Goal: Task Accomplishment & Management: Manage account settings

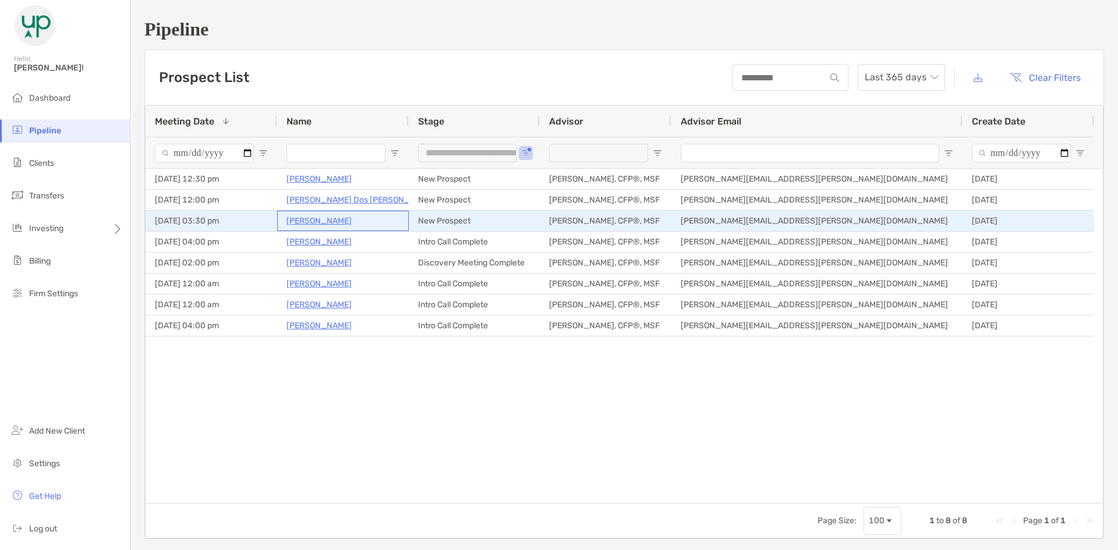
click at [339, 217] on p "[PERSON_NAME]" at bounding box center [318, 221] width 65 height 15
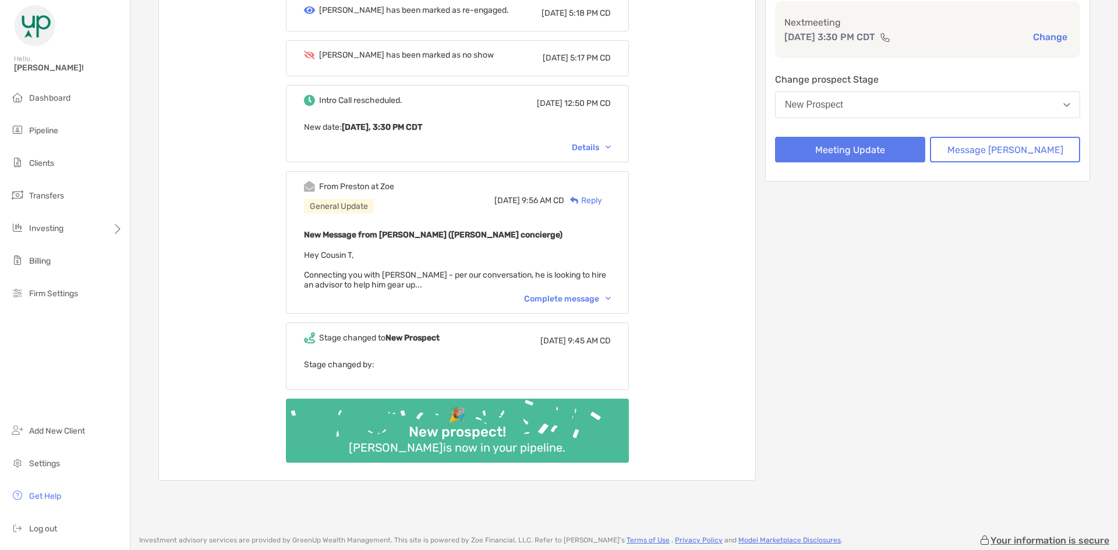
scroll to position [175, 0]
click at [589, 299] on div "Complete message" at bounding box center [567, 298] width 87 height 10
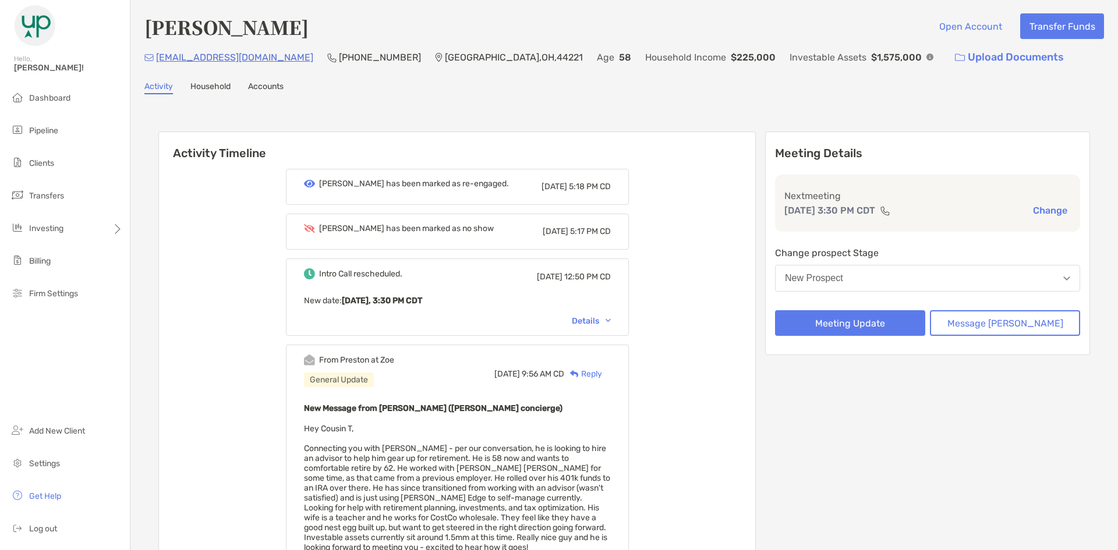
scroll to position [0, 0]
drag, startPoint x: 483, startPoint y: 61, endPoint x: 369, endPoint y: 58, distance: 114.7
click at [369, 58] on div "sleeser24@gmail.com (330) 564-3767 Cuyahoga Falls , OH , 44221 Age 58 Household…" at bounding box center [624, 57] width 960 height 25
click at [894, 318] on button "Meeting Update" at bounding box center [850, 324] width 150 height 26
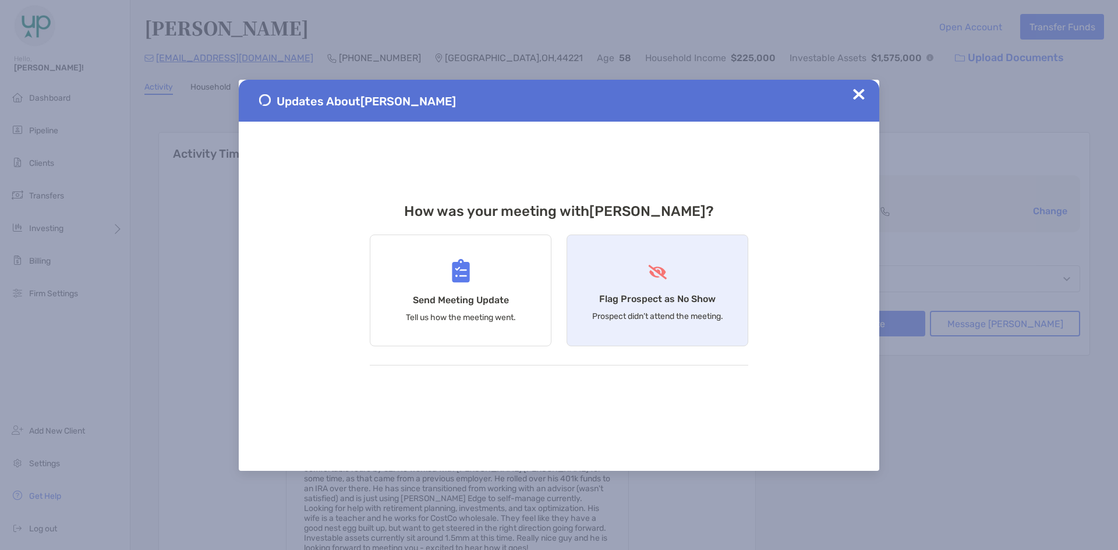
click at [654, 289] on div "Flag Prospect as No Show Prospect didn’t attend the meeting." at bounding box center [658, 291] width 182 height 112
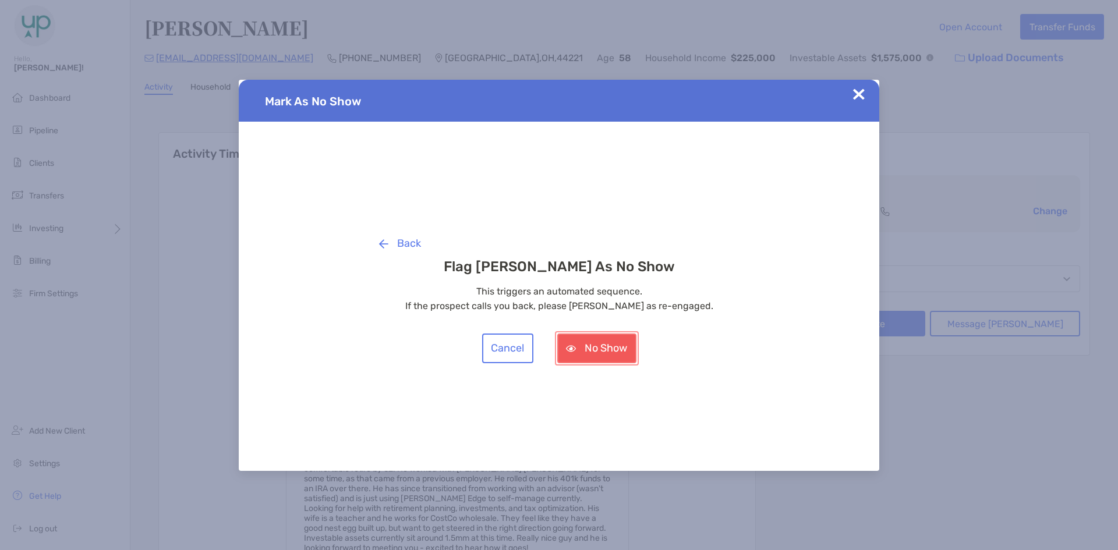
click at [614, 345] on button "No Show" at bounding box center [596, 349] width 79 height 30
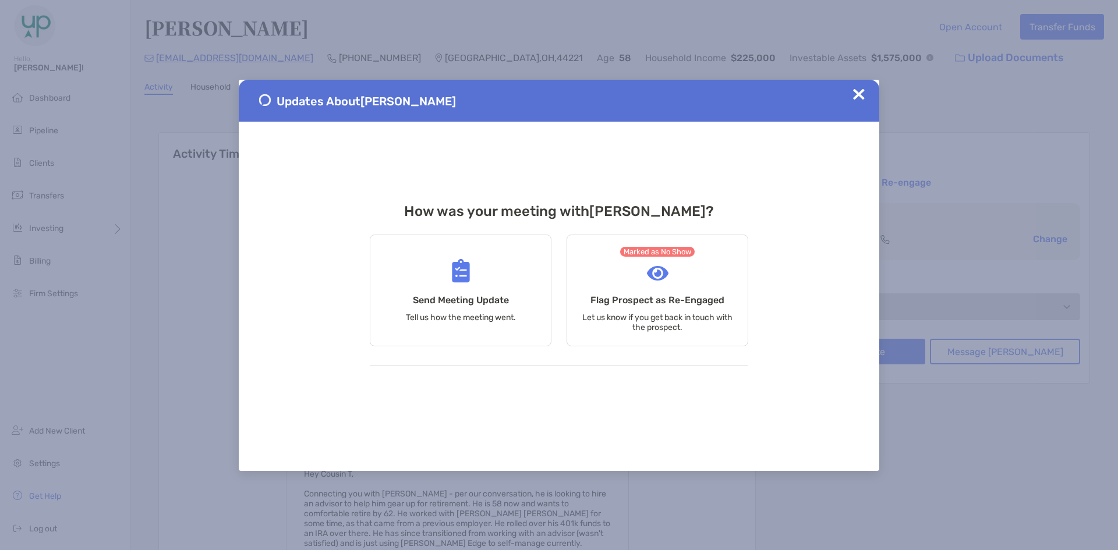
click at [859, 96] on img at bounding box center [859, 95] width 12 height 12
